Goal: Task Accomplishment & Management: Manage account settings

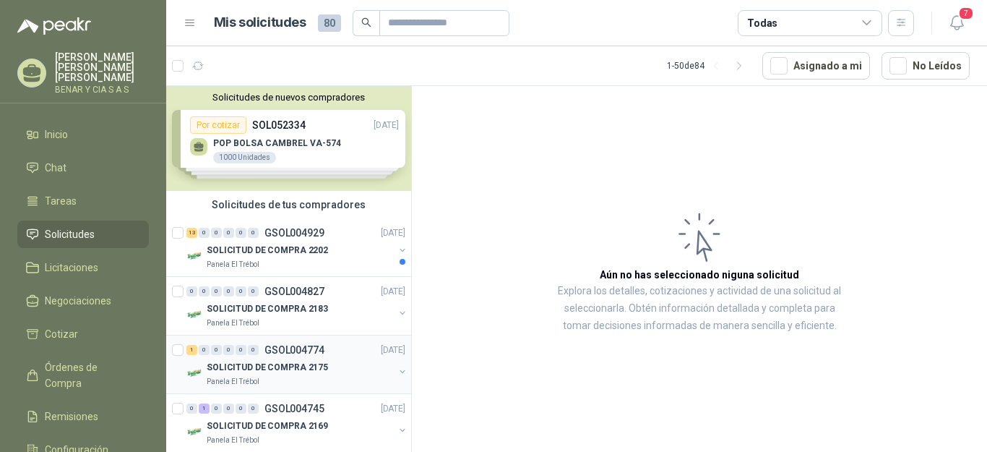
click at [298, 363] on p "SOLICITUD DE COMPRA 2175" at bounding box center [267, 368] width 121 height 14
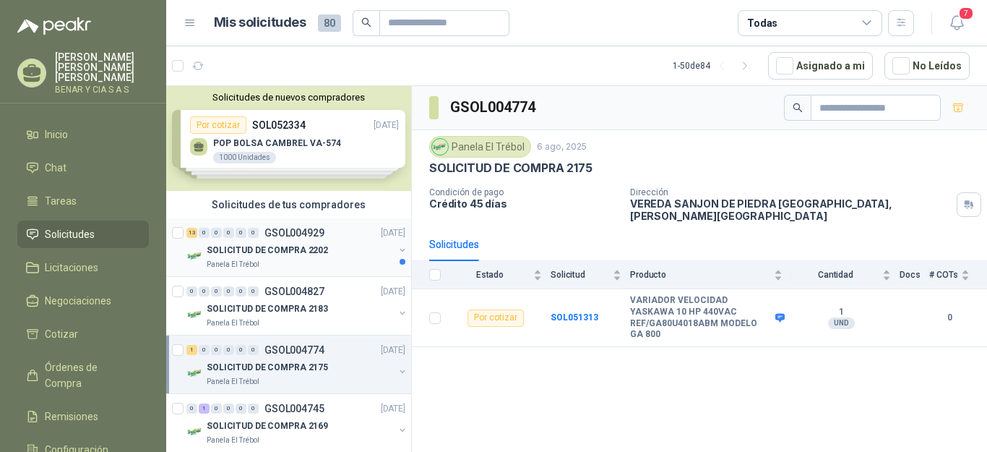
click at [303, 258] on div "SOLICITUD DE COMPRA 2202" at bounding box center [300, 249] width 187 height 17
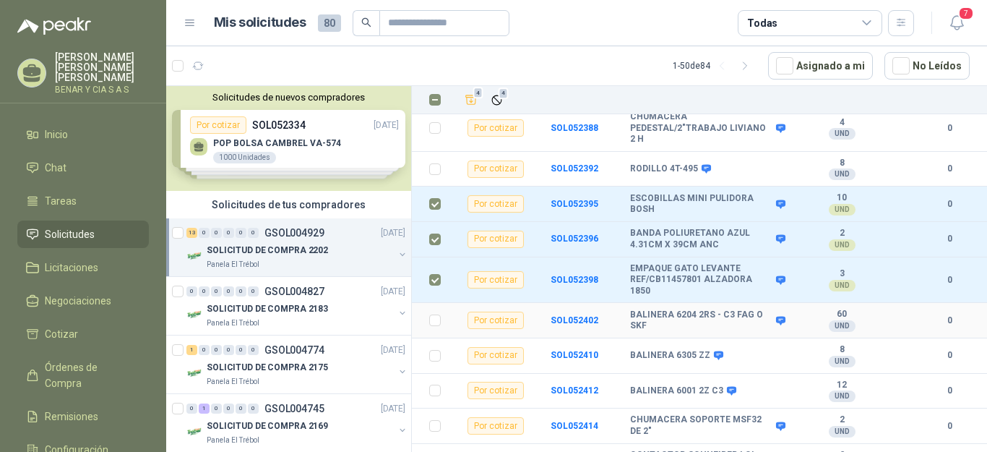
scroll to position [301, 0]
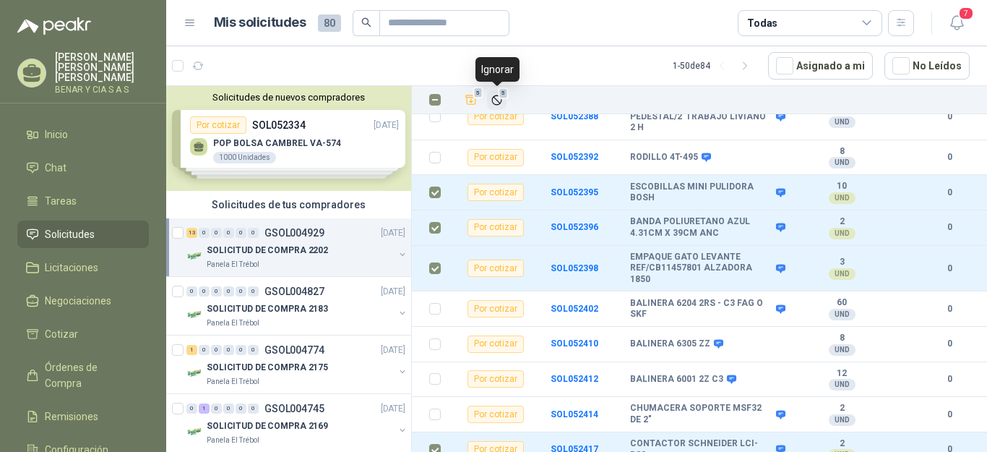
click at [495, 92] on button "5" at bounding box center [497, 100] width 20 height 20
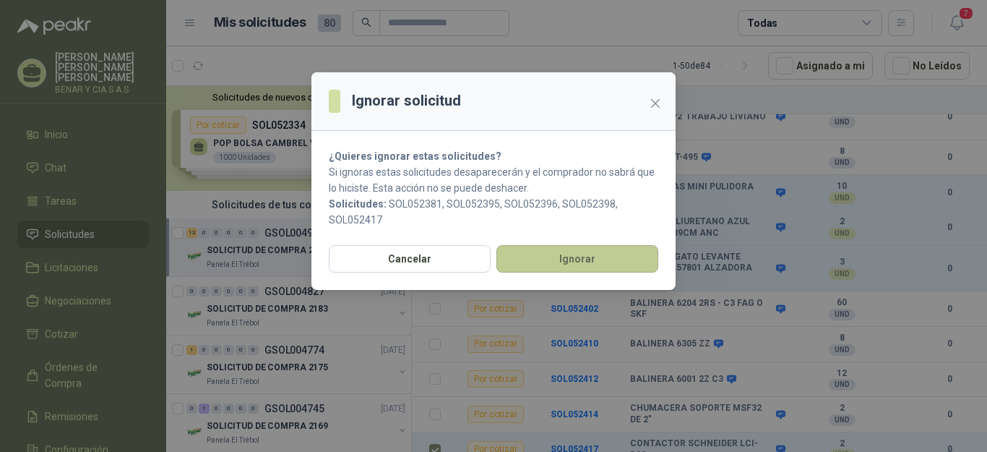
click at [560, 259] on button "Ignorar" at bounding box center [577, 258] width 162 height 27
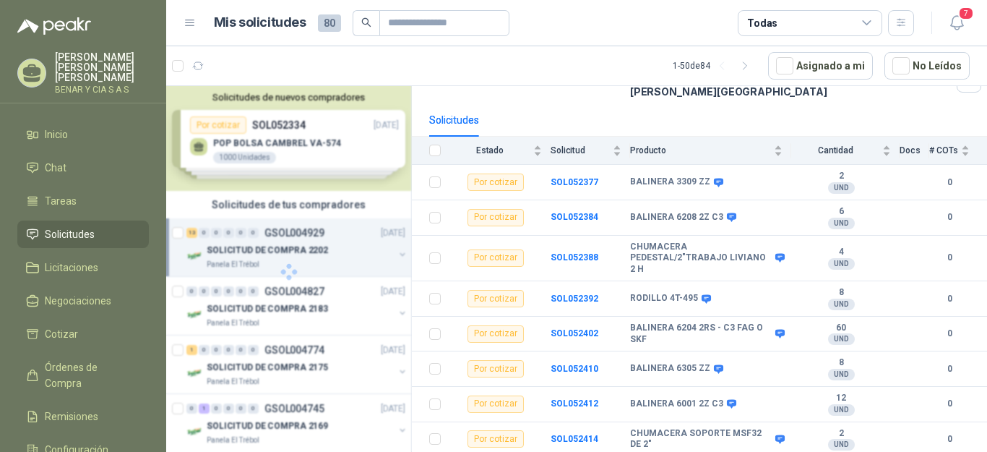
scroll to position [114, 0]
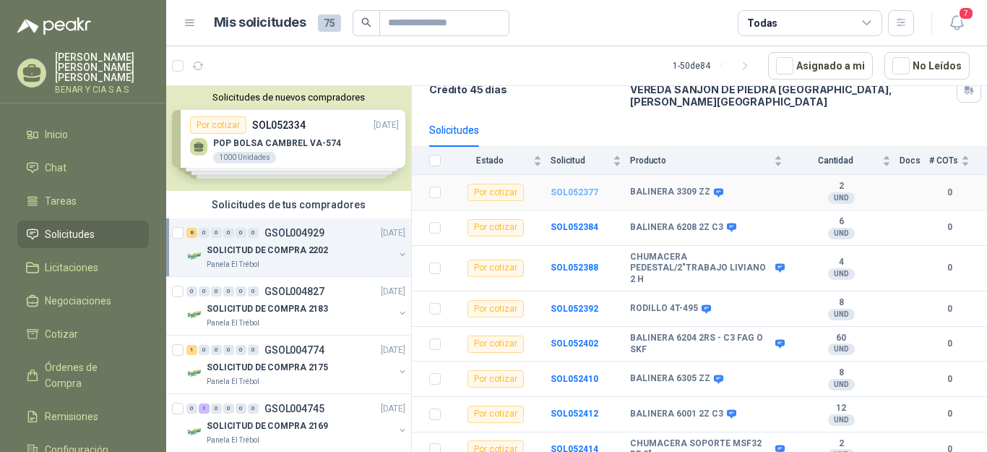
click at [574, 187] on b "SOL052377" at bounding box center [575, 192] width 48 height 10
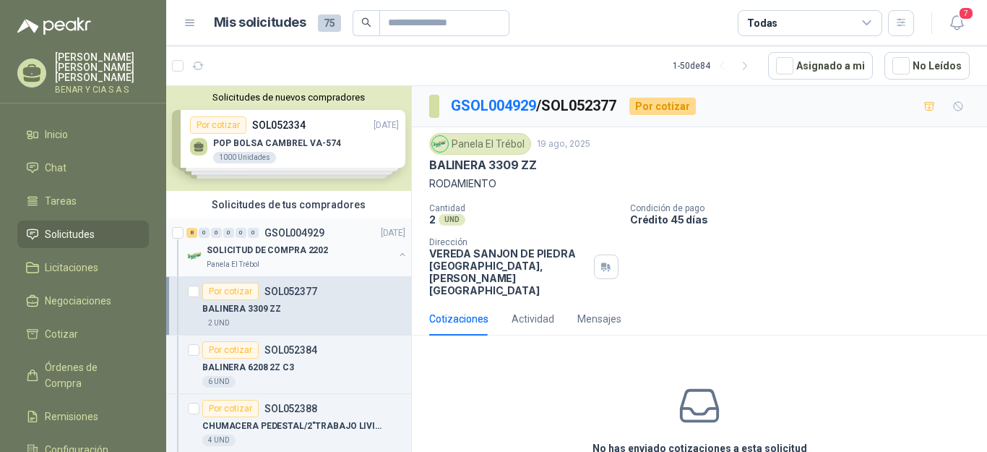
click at [340, 254] on div "SOLICITUD DE COMPRA 2202" at bounding box center [300, 249] width 187 height 17
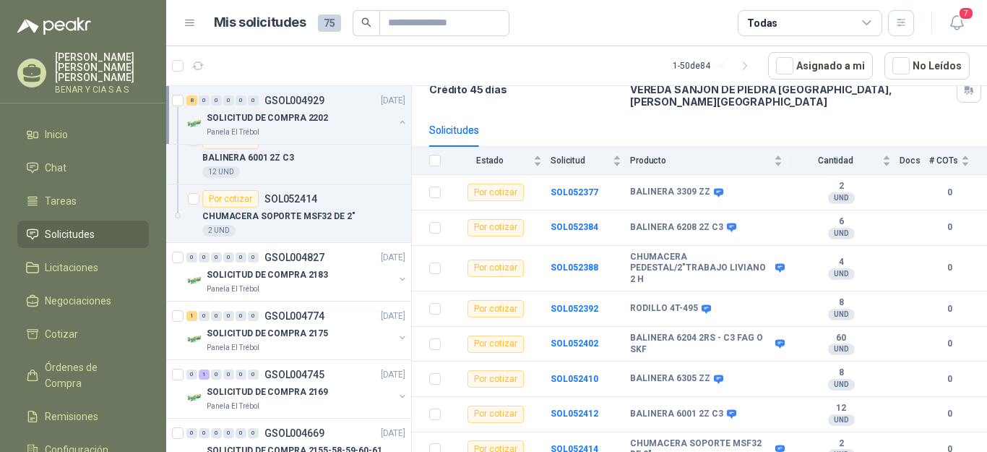
scroll to position [520, 0]
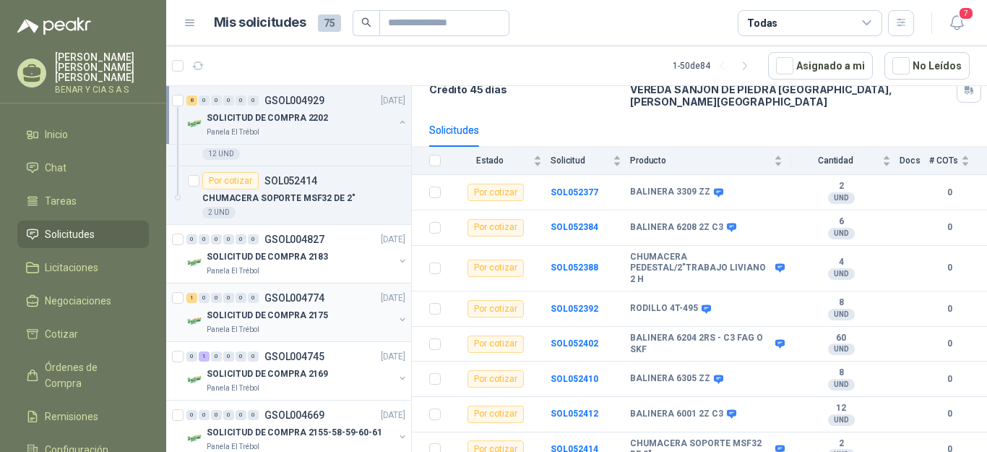
click at [297, 304] on div "1 0 0 0 0 0 GSOL004774 [DATE]" at bounding box center [297, 297] width 222 height 17
